Goal: Transaction & Acquisition: Purchase product/service

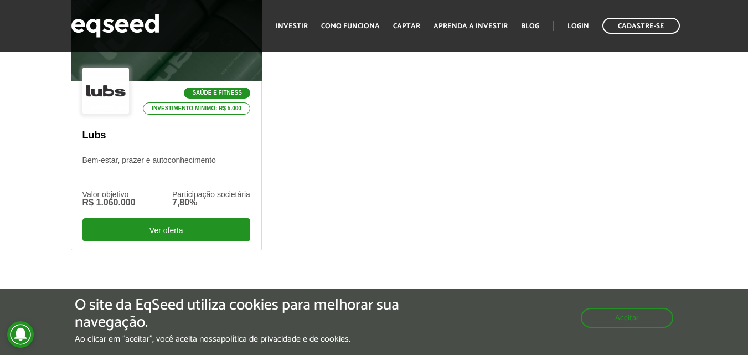
scroll to position [435, 0]
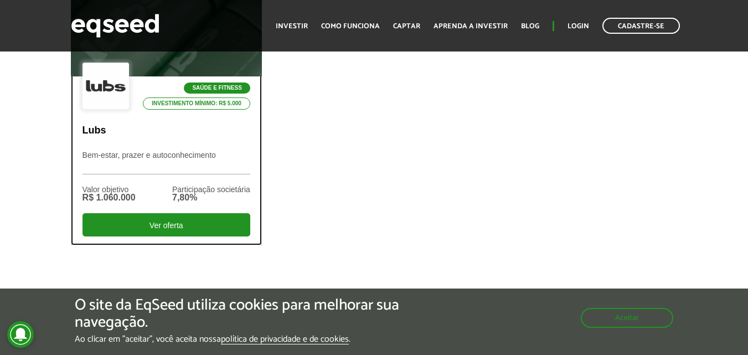
click at [201, 126] on p "Lubs" at bounding box center [167, 131] width 168 height 12
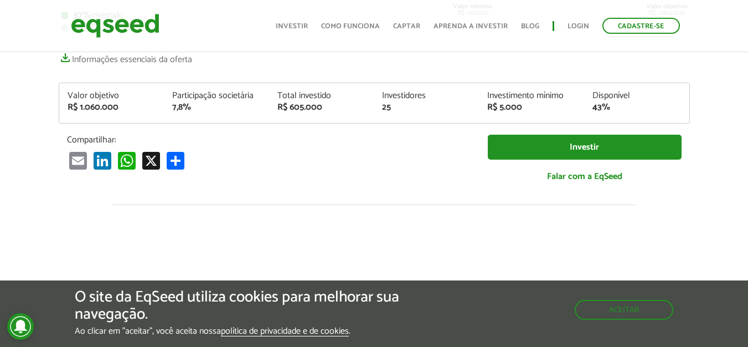
scroll to position [240, 0]
